Goal: Transaction & Acquisition: Purchase product/service

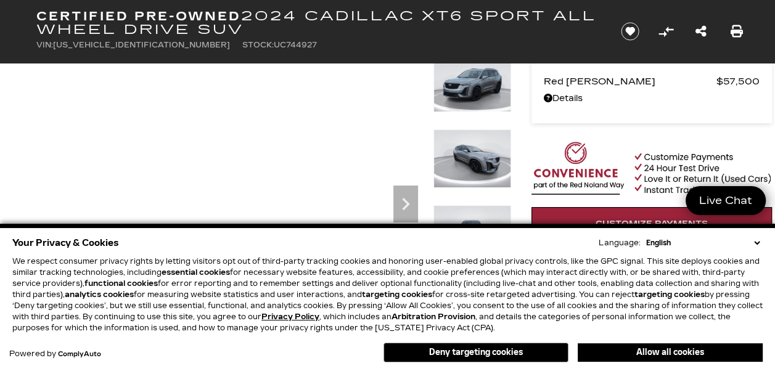
drag, startPoint x: 757, startPoint y: 242, endPoint x: 760, endPoint y: 269, distance: 26.7
click at [757, 242] on select "English Spanish / Español English / [GEOGRAPHIC_DATA] Korean / 한국어 Vietnamese /…" at bounding box center [703, 242] width 120 height 11
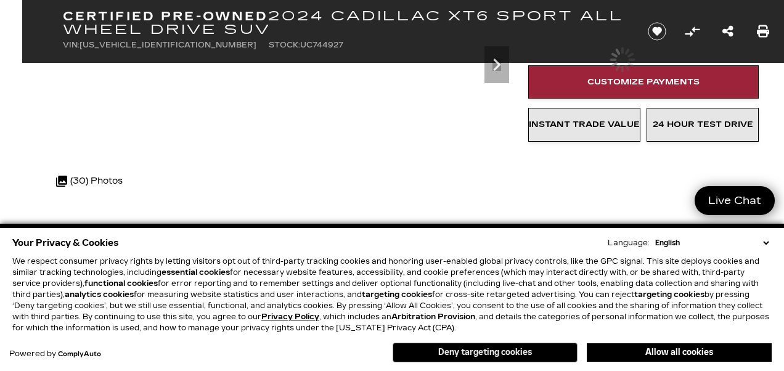
click at [498, 354] on button "Deny targeting cookies" at bounding box center [485, 353] width 185 height 20
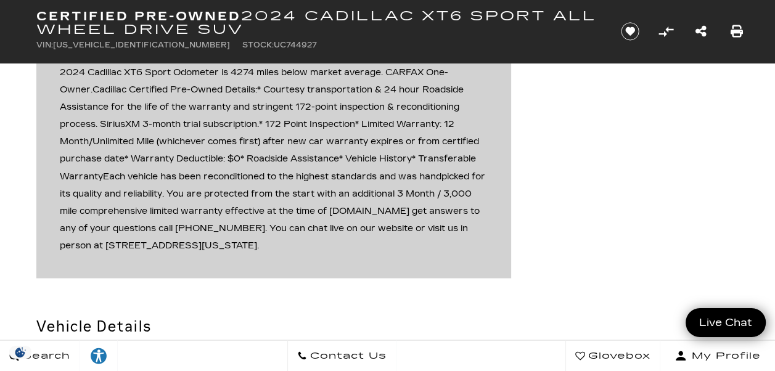
scroll to position [1781, 0]
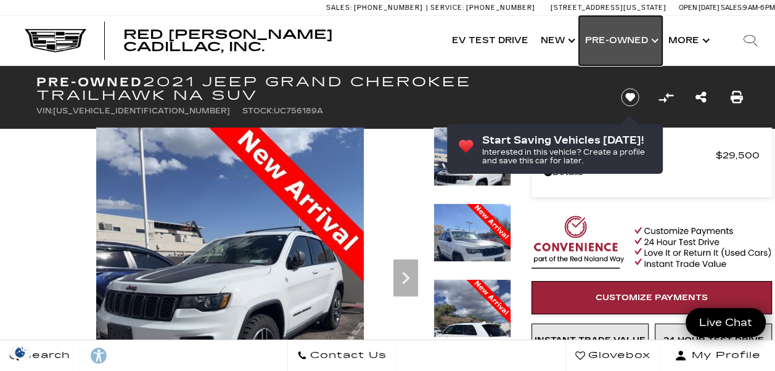
click at [609, 43] on link "Show Pre-Owned" at bounding box center [620, 40] width 83 height 49
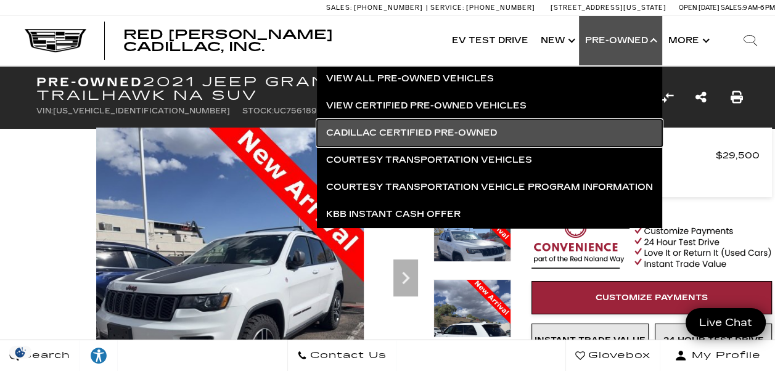
click at [489, 132] on link "Cadillac Certified Pre-Owned" at bounding box center [489, 133] width 345 height 27
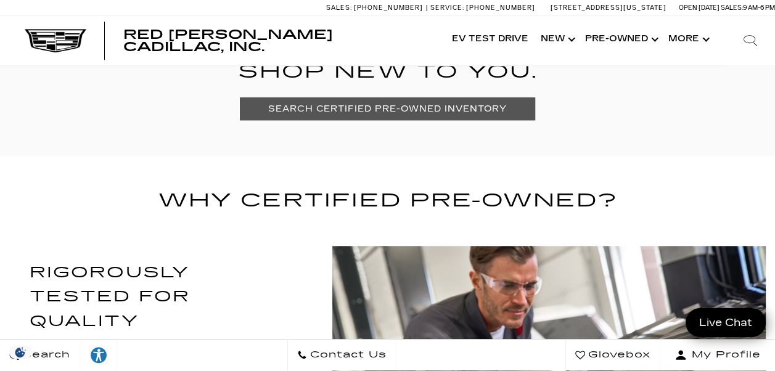
scroll to position [837, 0]
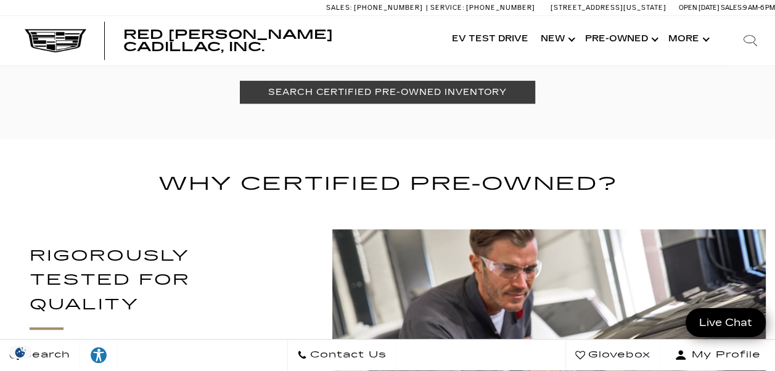
click at [449, 89] on link "SEARCH CERTIFIED PRE-OWNED INVENTORY" at bounding box center [387, 92] width 295 height 23
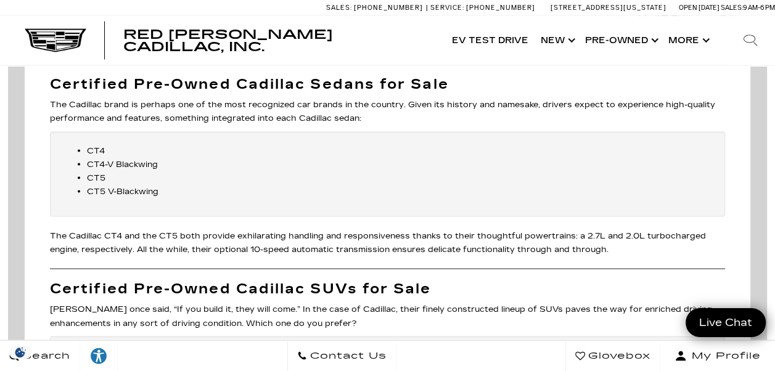
scroll to position [2135, 0]
